Goal: Task Accomplishment & Management: Use online tool/utility

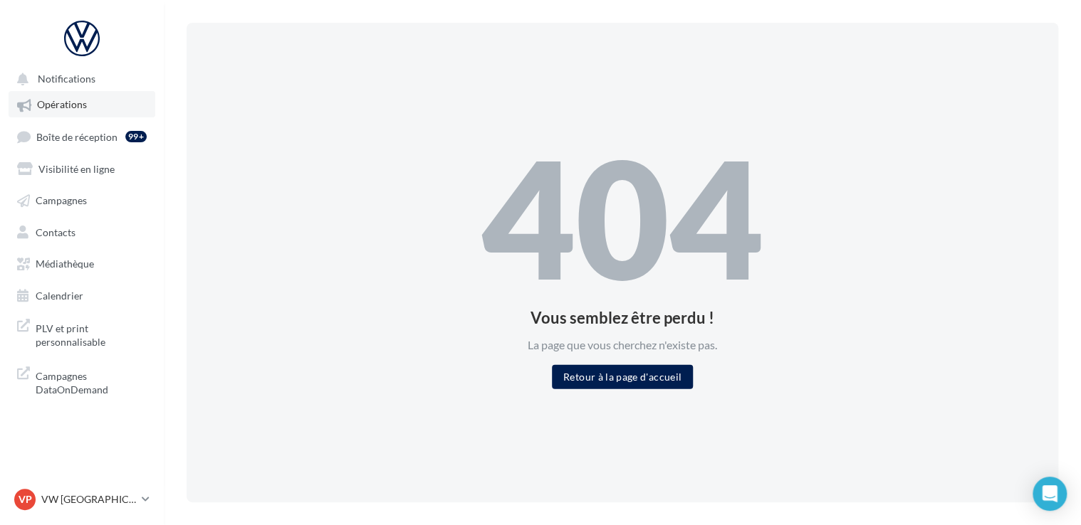
click at [40, 107] on span "Opérations" at bounding box center [62, 105] width 50 height 12
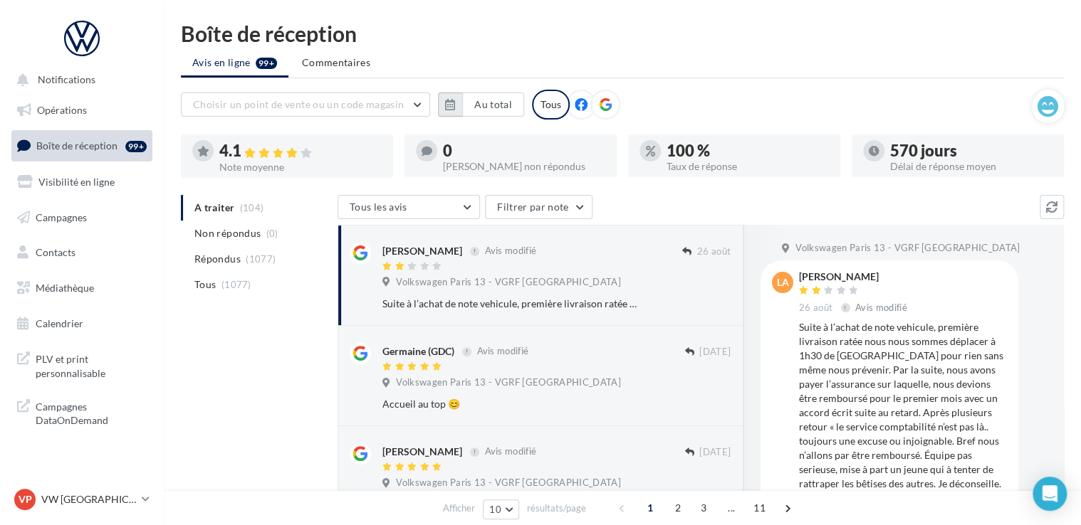
click at [456, 111] on button "button" at bounding box center [450, 105] width 24 height 24
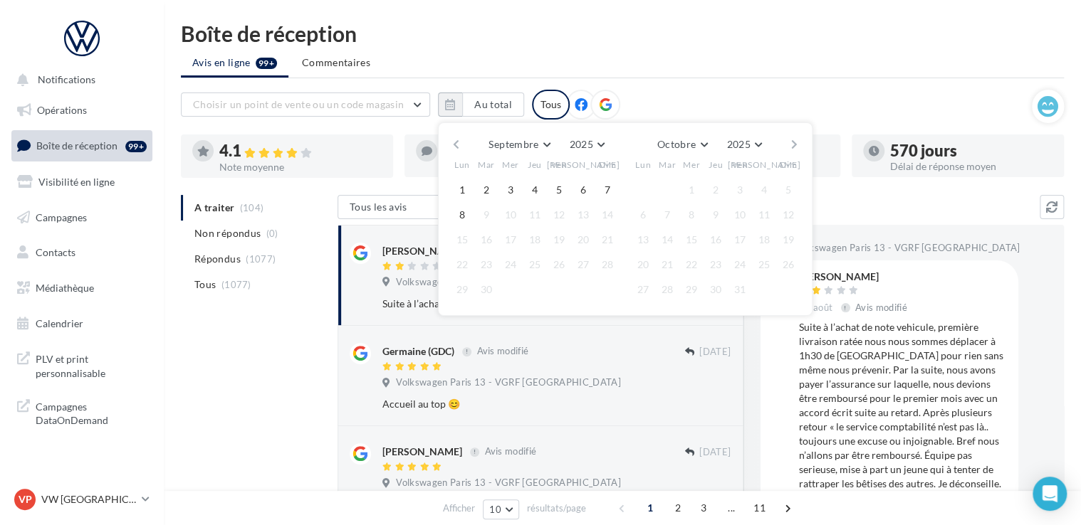
click at [450, 140] on button "button" at bounding box center [456, 145] width 12 height 20
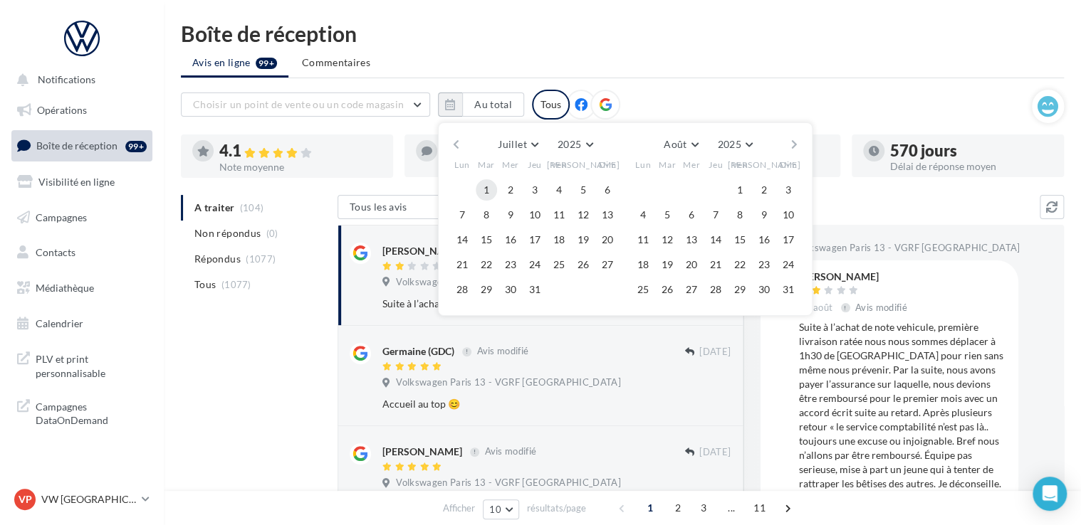
click at [482, 186] on button "1" at bounding box center [485, 189] width 21 height 21
click at [785, 147] on div "Juillet Janvier Février Mars Avril Mai Juin Juillet Août Septembre Octobre Nove…" at bounding box center [624, 145] width 325 height 20
click at [794, 142] on button "button" at bounding box center [794, 145] width 12 height 20
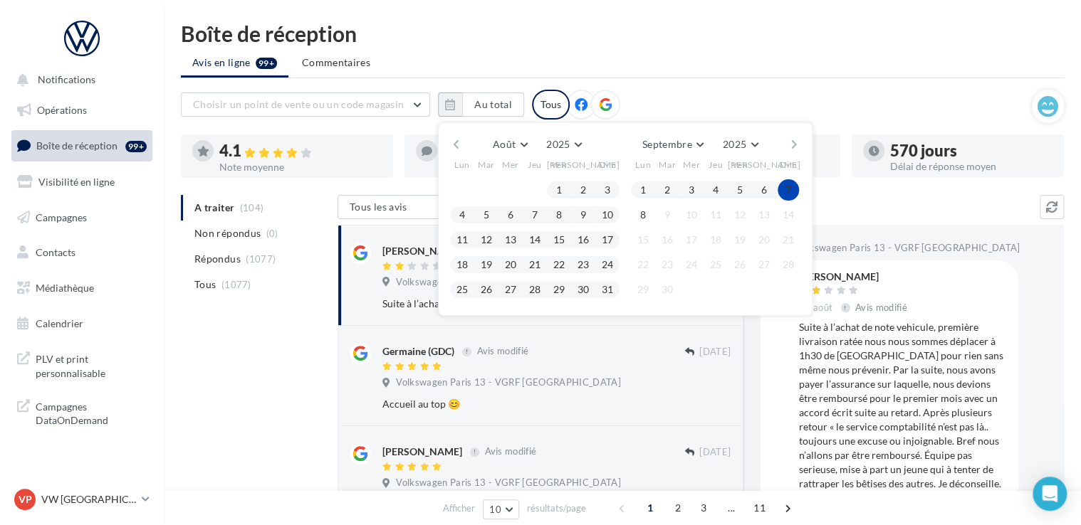
click at [786, 181] on button "7" at bounding box center [787, 189] width 21 height 21
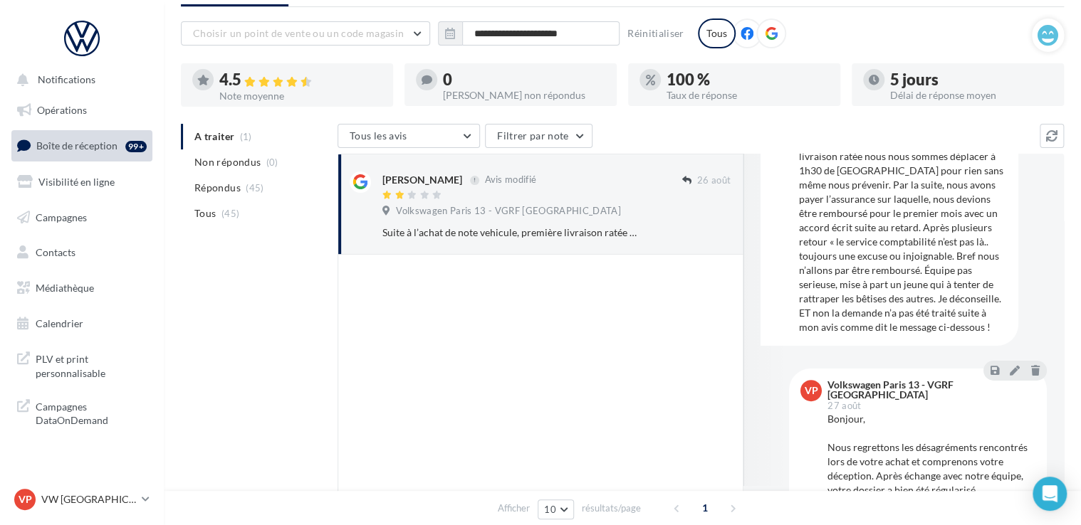
scroll to position [115, 0]
click at [990, 370] on icon at bounding box center [994, 369] width 9 height 10
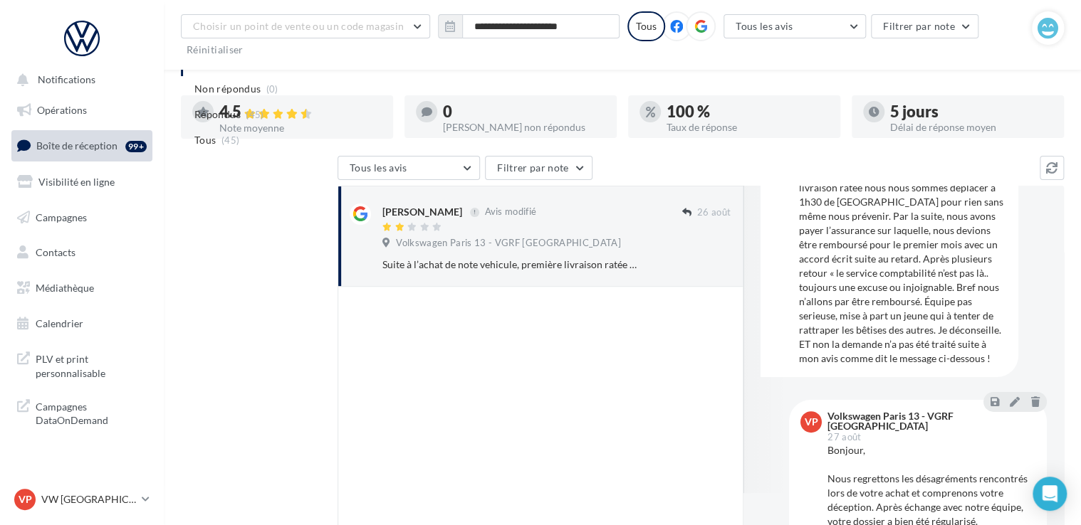
scroll to position [248, 0]
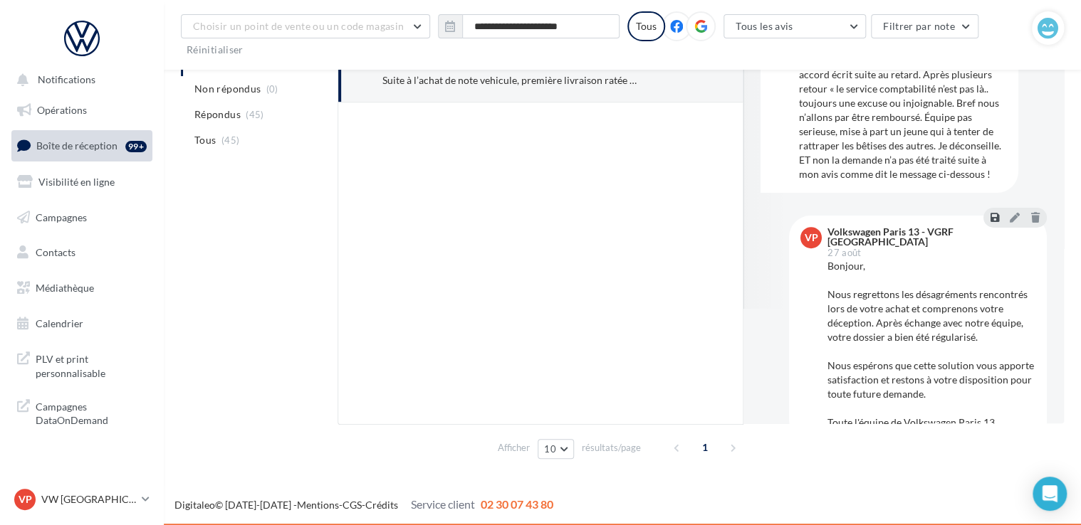
click at [990, 218] on icon at bounding box center [994, 217] width 9 height 10
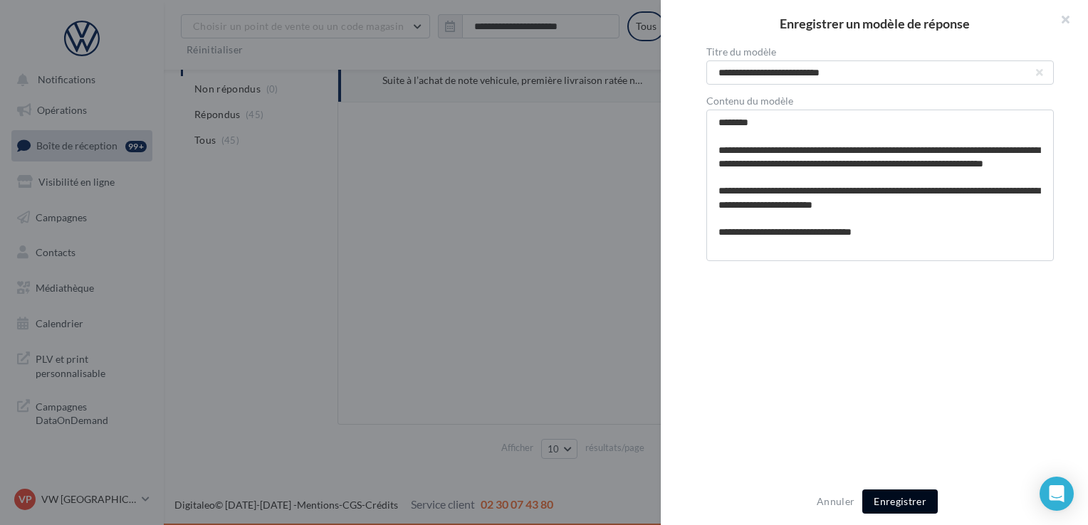
click at [894, 510] on button "Enregistrer" at bounding box center [899, 502] width 75 height 24
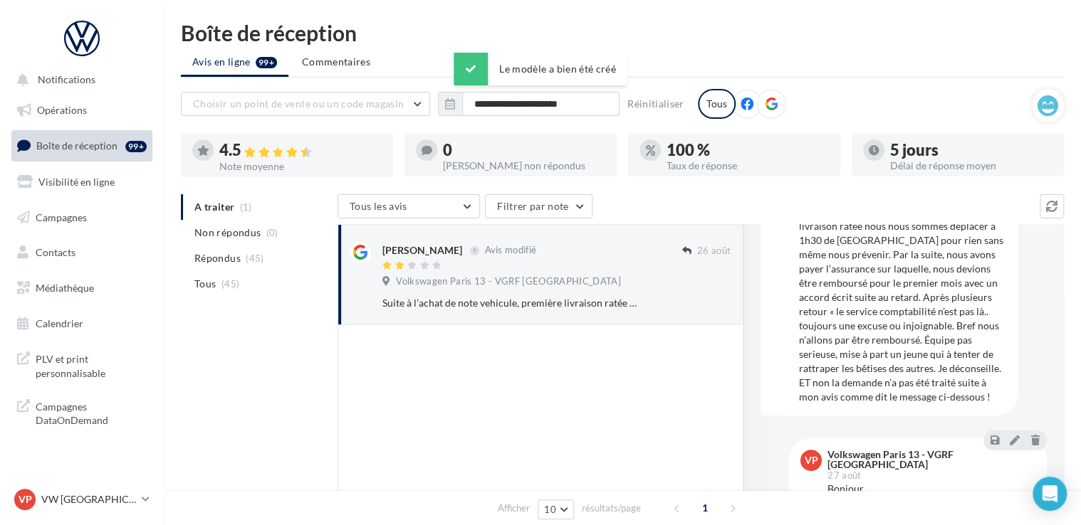
scroll to position [0, 0]
click at [97, 496] on p "VW [GEOGRAPHIC_DATA] 13" at bounding box center [88, 500] width 95 height 14
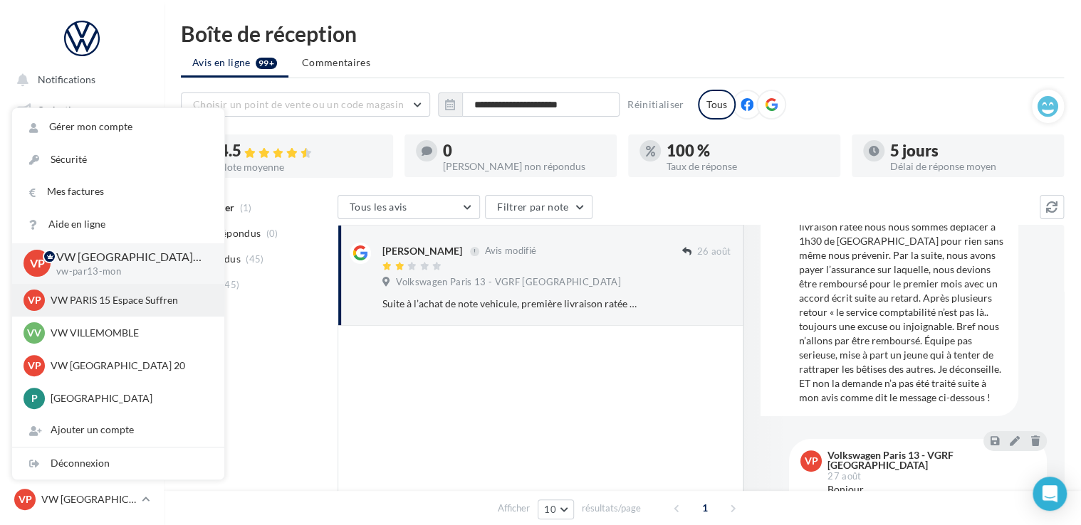
click at [115, 312] on div "VP VW PARIS 15 Espace Suffren vw-par15-mon" at bounding box center [118, 300] width 212 height 33
click at [117, 302] on p "VW PARIS 15 Espace Suffren" at bounding box center [129, 300] width 157 height 14
